Goal: Find specific page/section: Find specific page/section

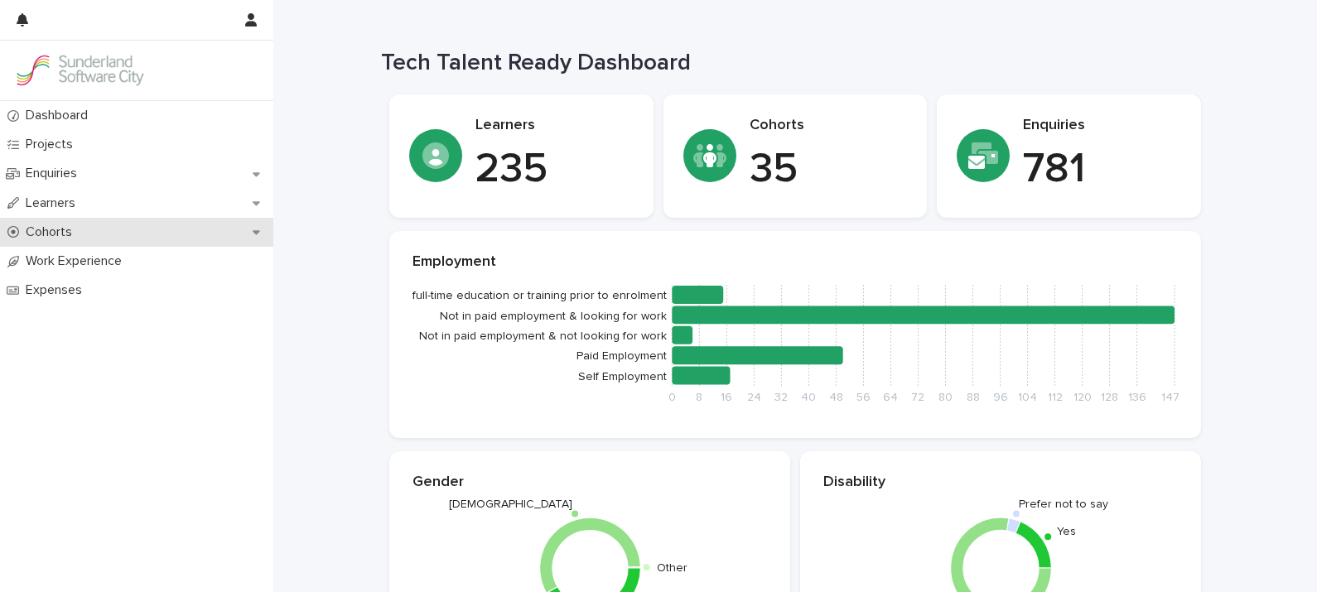
click at [58, 229] on p "Cohorts" at bounding box center [52, 232] width 66 height 16
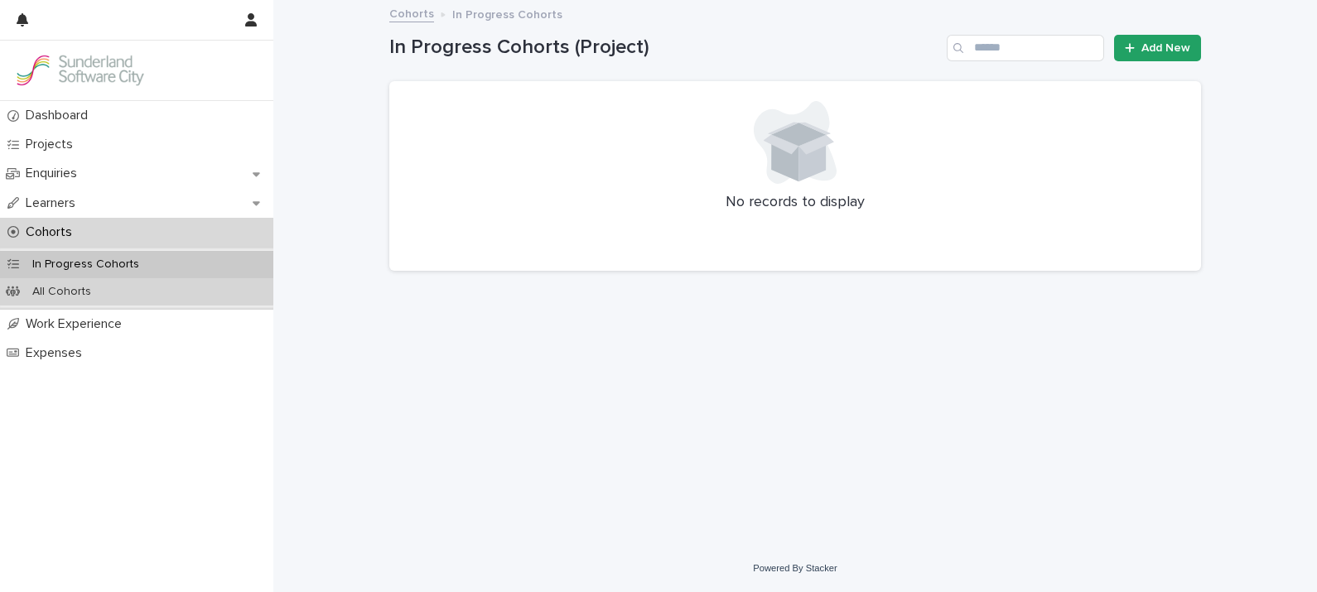
click at [111, 281] on div "All Cohorts" at bounding box center [136, 291] width 273 height 27
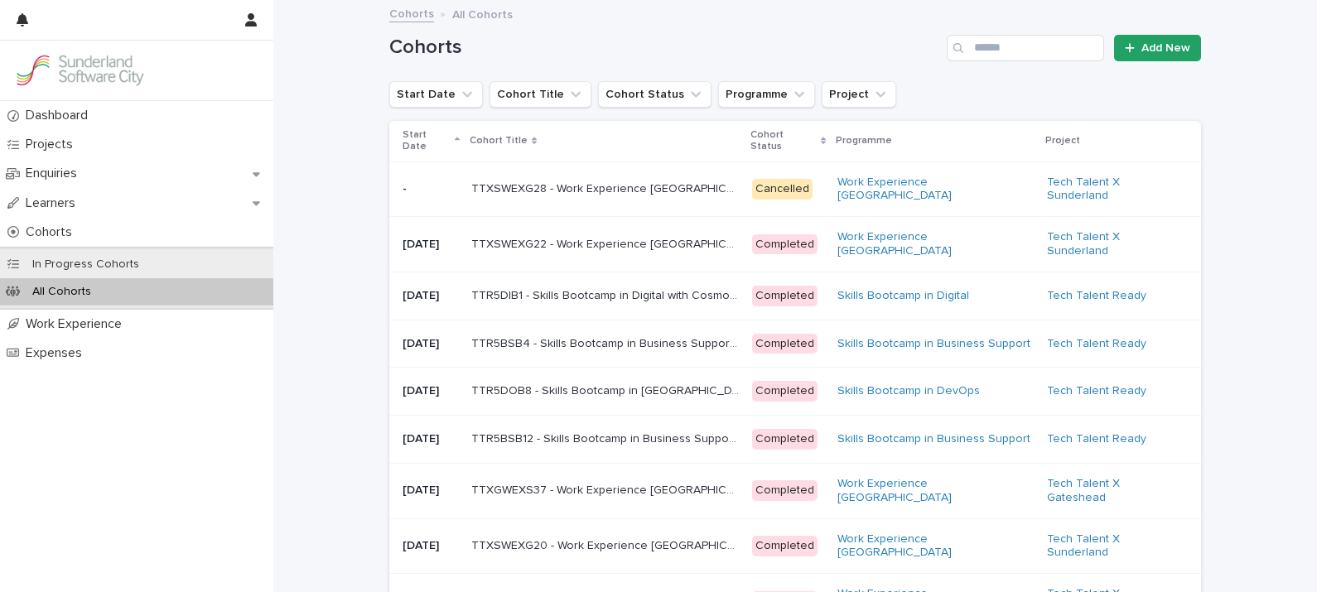
click at [422, 137] on p "Start Date" at bounding box center [426, 141] width 48 height 31
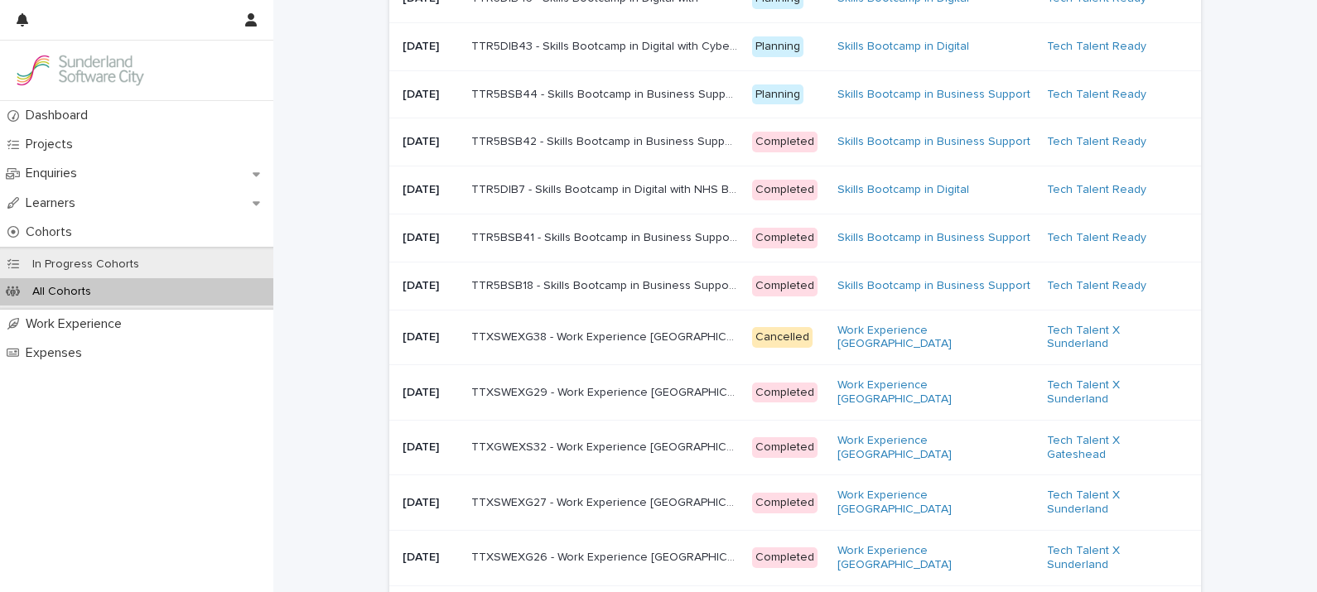
scroll to position [333, 0]
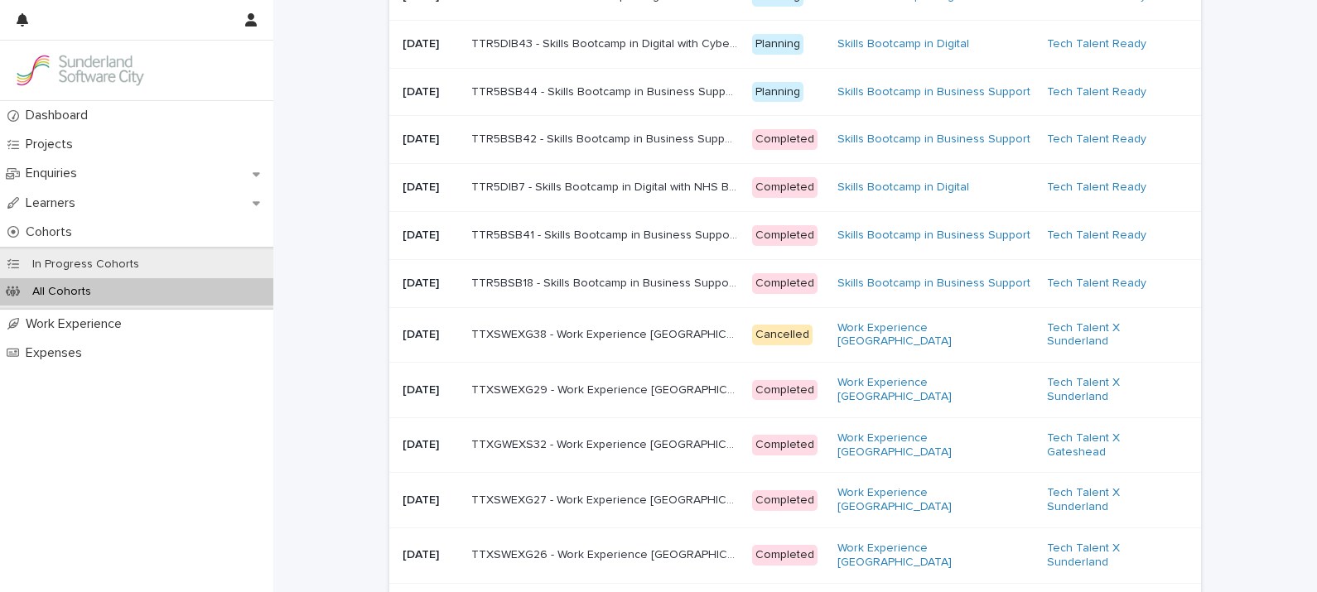
click at [636, 291] on p "TTR5BSB18 - Skills Bootcamp in Business Support with NHS Business Services Auth…" at bounding box center [606, 281] width 271 height 17
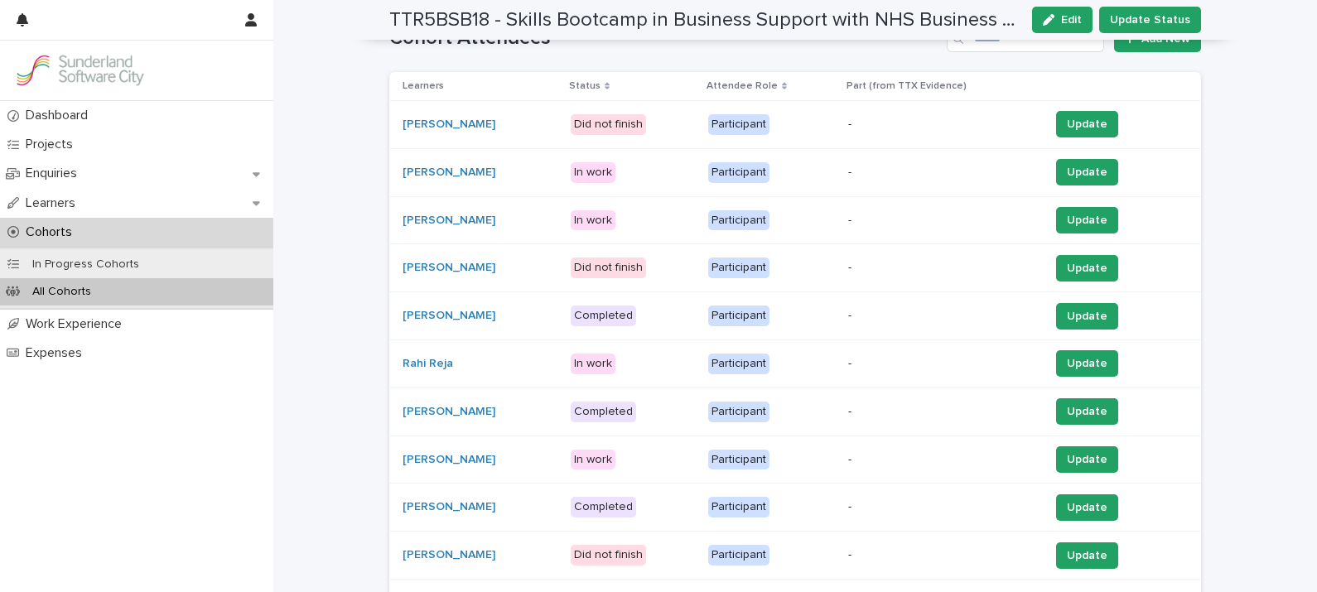
scroll to position [541, 0]
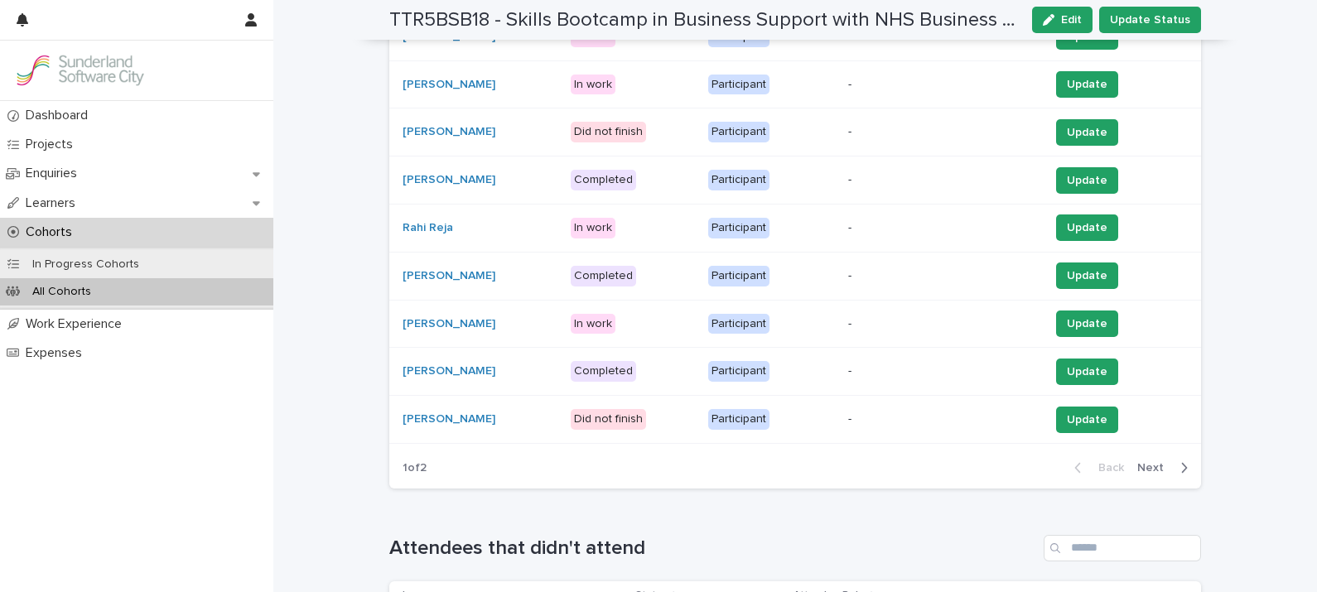
click at [1142, 468] on span "Next" at bounding box center [1155, 468] width 36 height 12
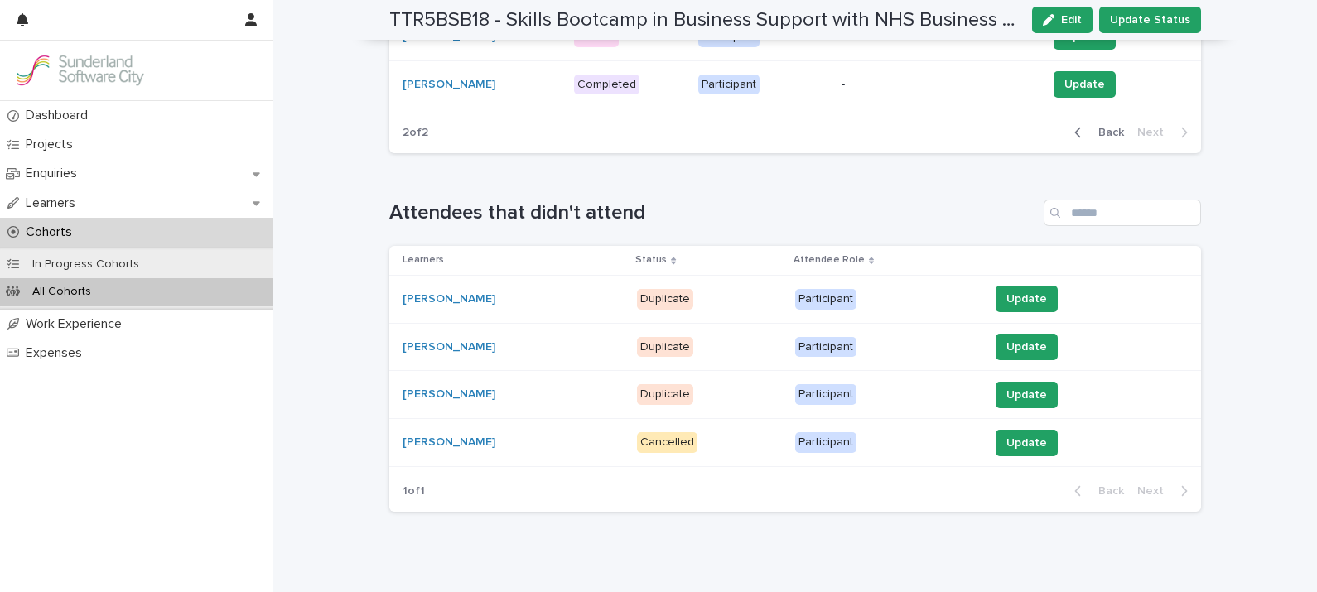
scroll to position [374, 0]
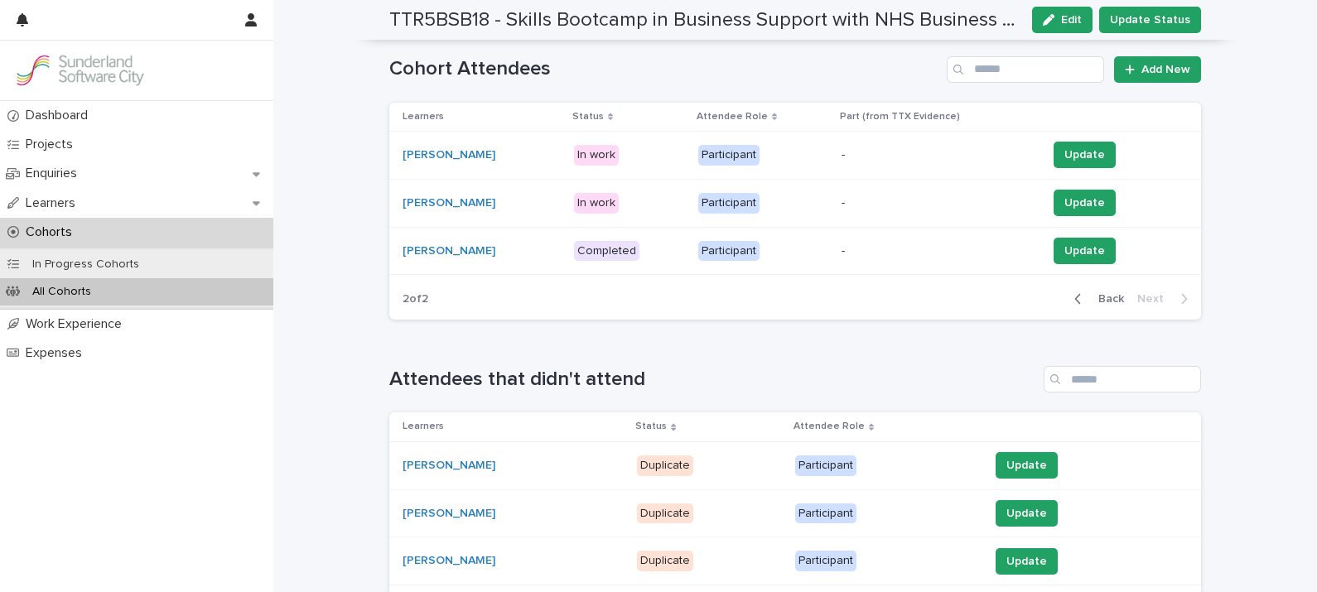
click at [1105, 294] on span "Back" at bounding box center [1106, 299] width 36 height 12
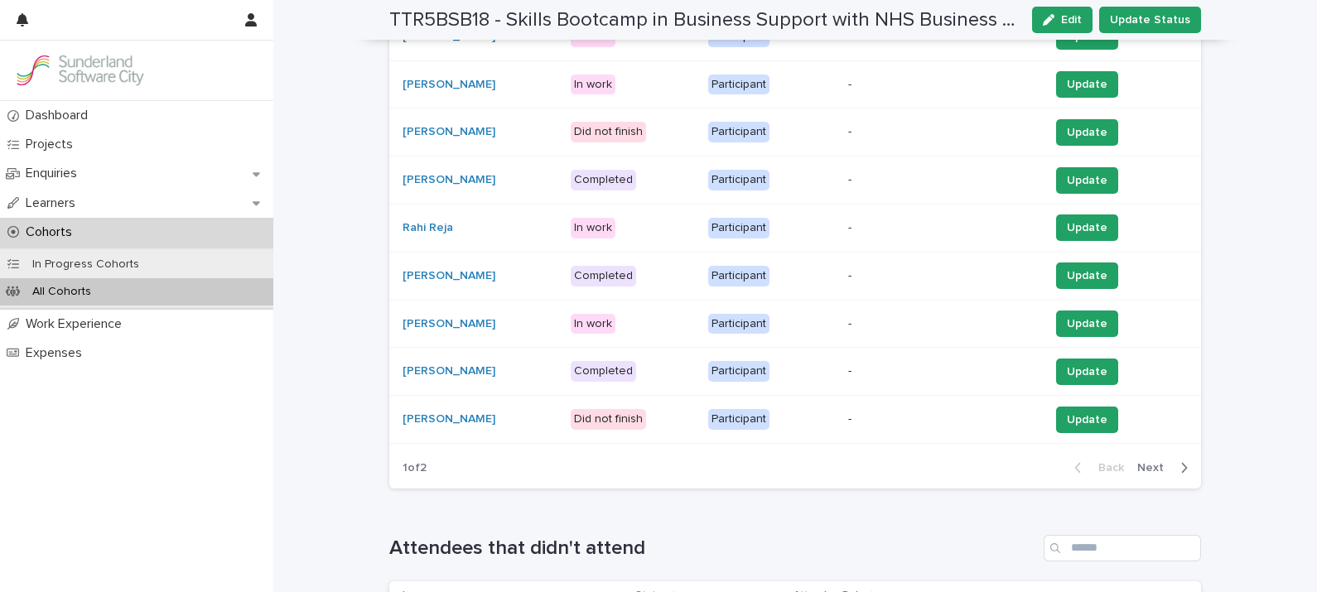
scroll to position [0, 0]
